Goal: Task Accomplishment & Management: Complete application form

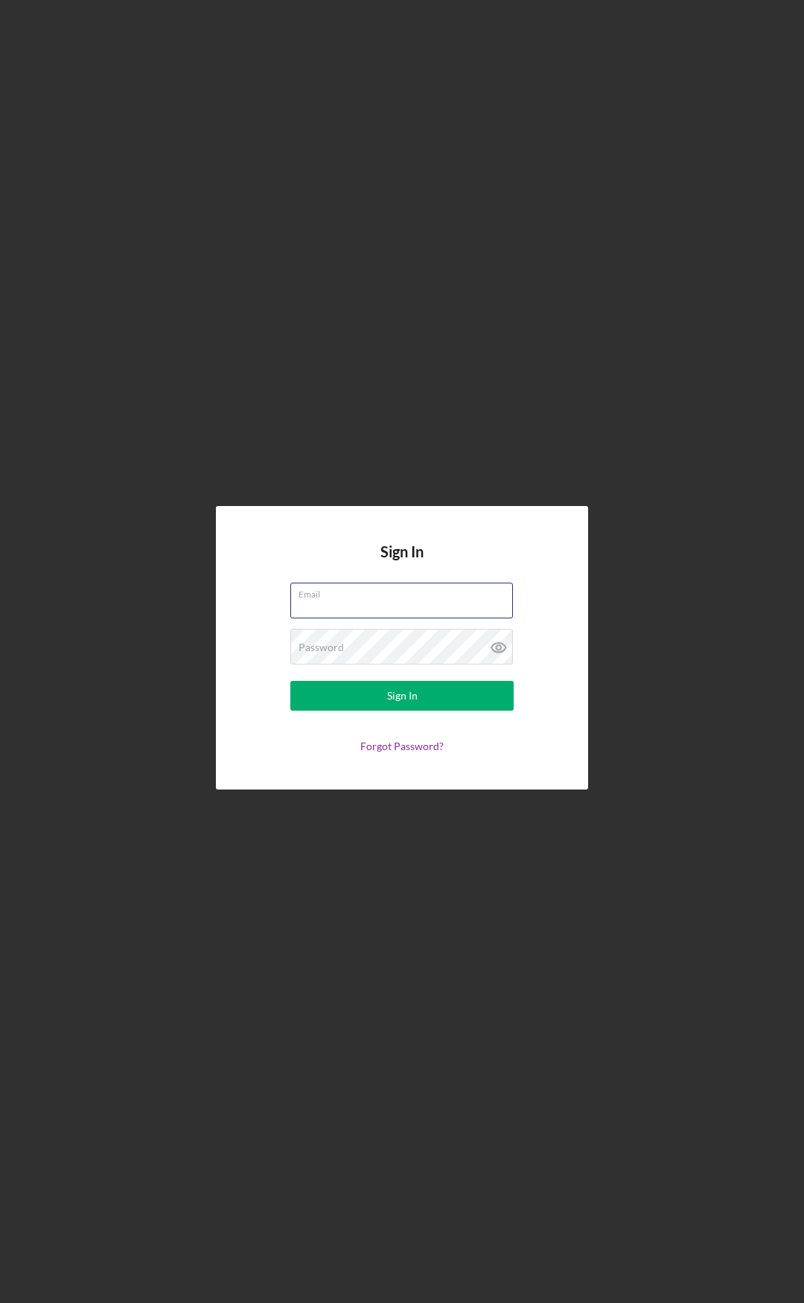
type input "[PERSON_NAME][EMAIL_ADDRESS][DOMAIN_NAME]"
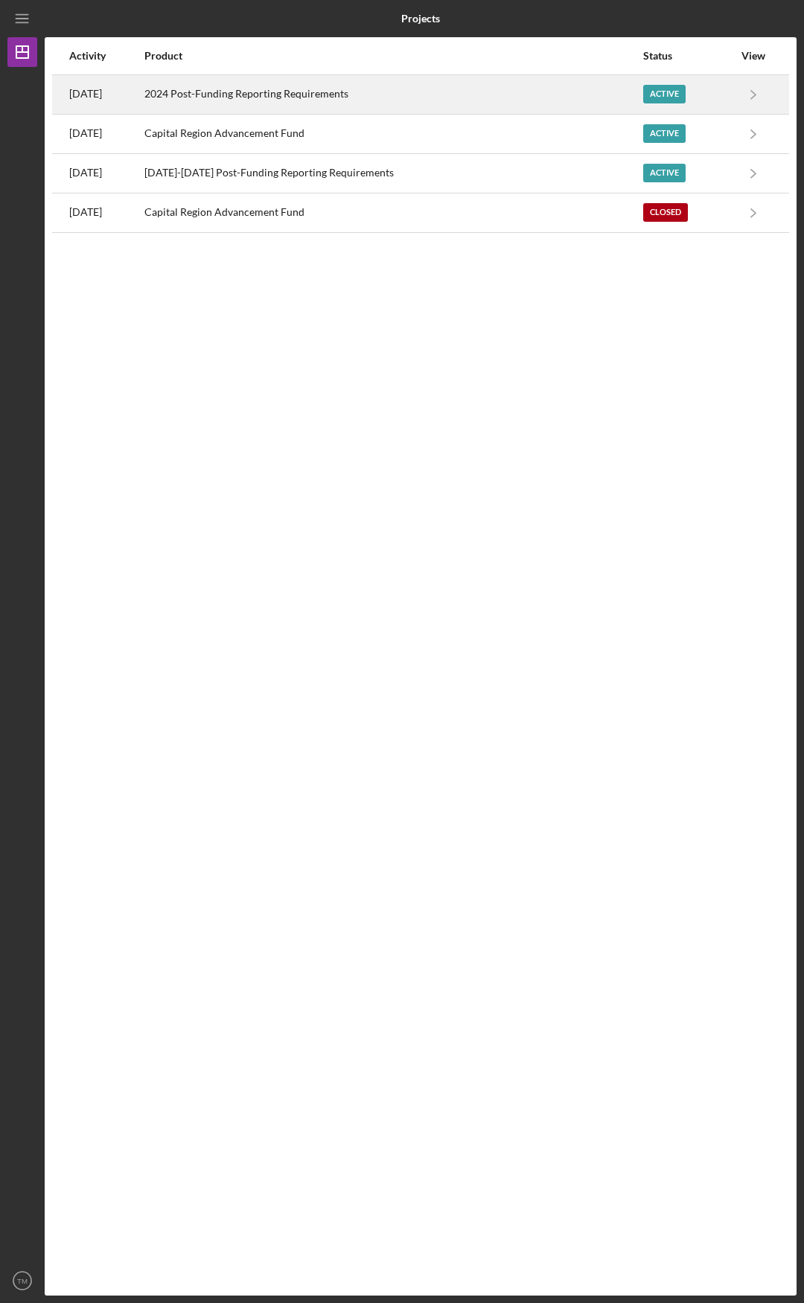
click at [412, 99] on div "2024 Post-Funding Reporting Requirements" at bounding box center [392, 94] width 497 height 37
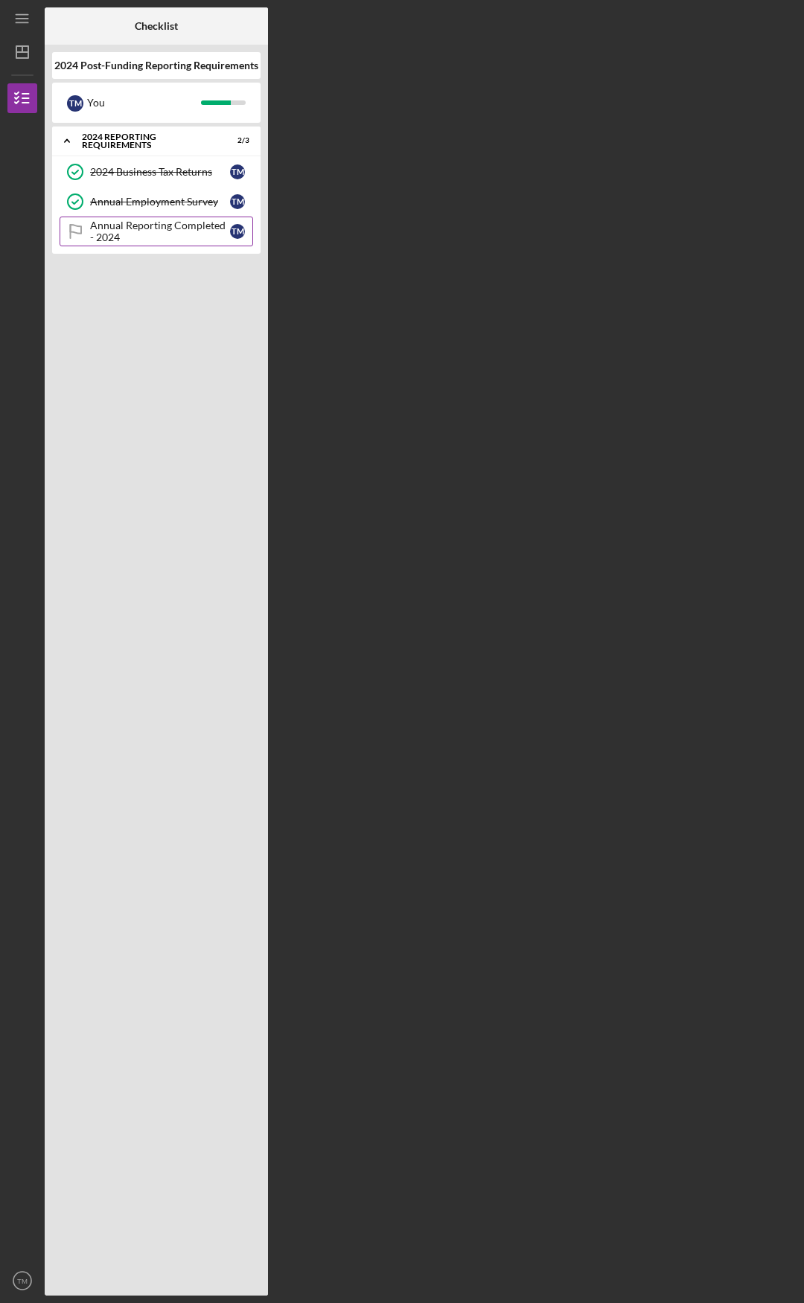
click at [160, 223] on div "Annual Reporting Completed - 2024" at bounding box center [160, 232] width 140 height 24
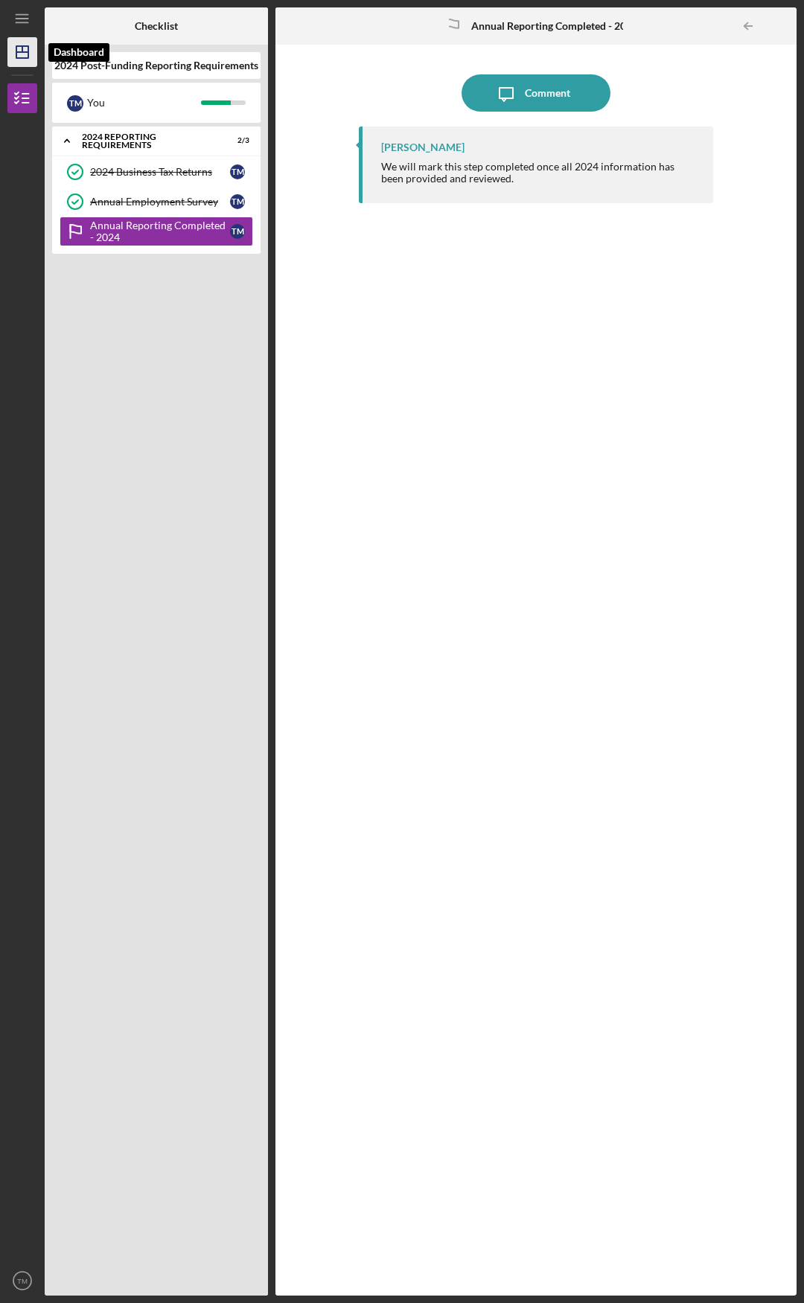
click at [28, 45] on icon "Icon/Dashboard" at bounding box center [22, 51] width 37 height 37
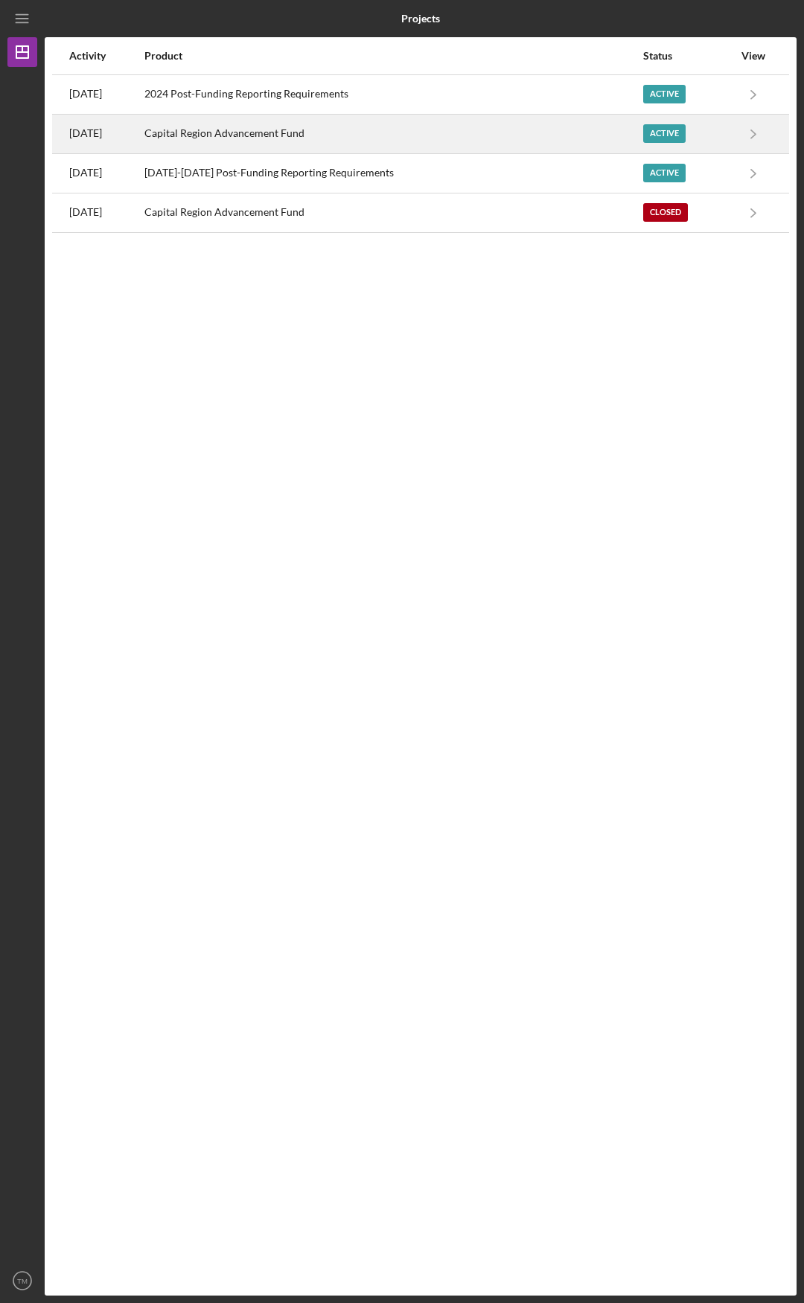
click at [226, 127] on div "Capital Region Advancement Fund" at bounding box center [392, 133] width 497 height 37
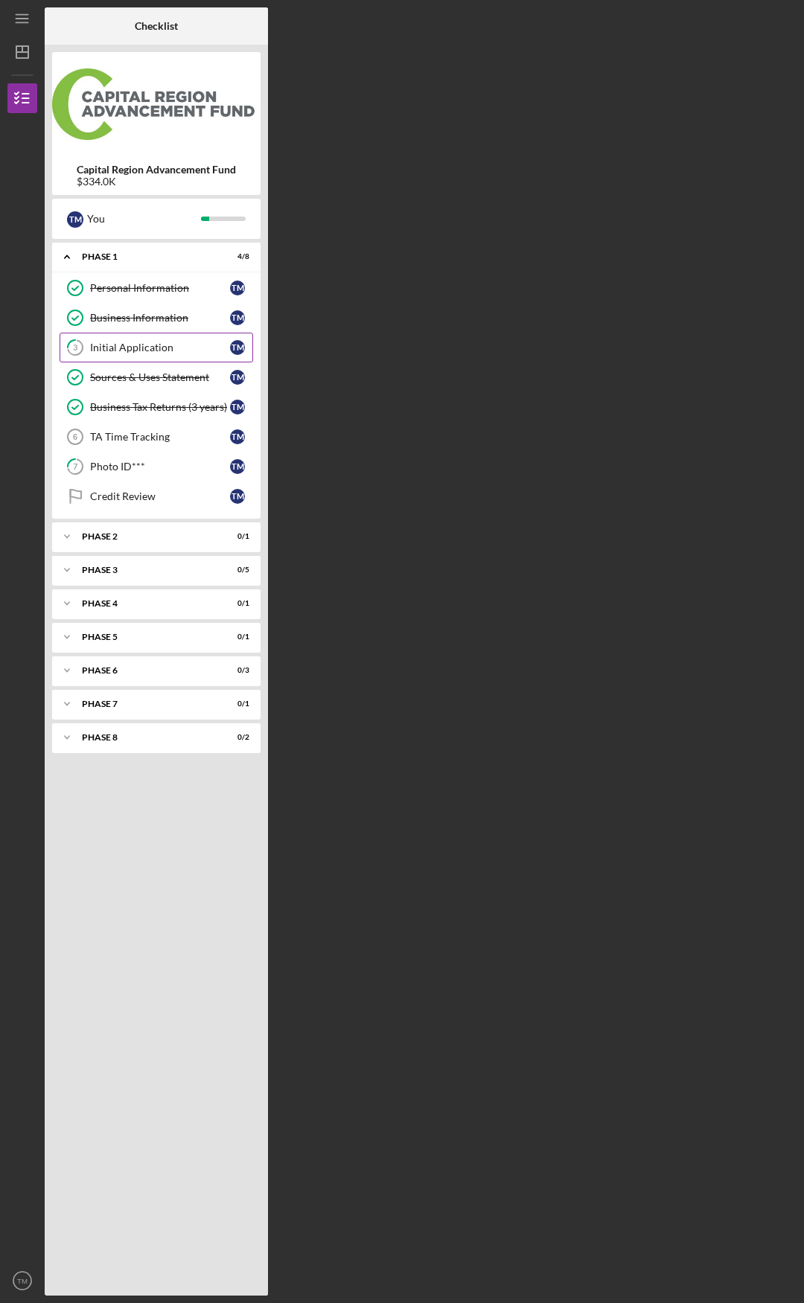
click at [180, 350] on div "Initial Application" at bounding box center [160, 348] width 140 height 12
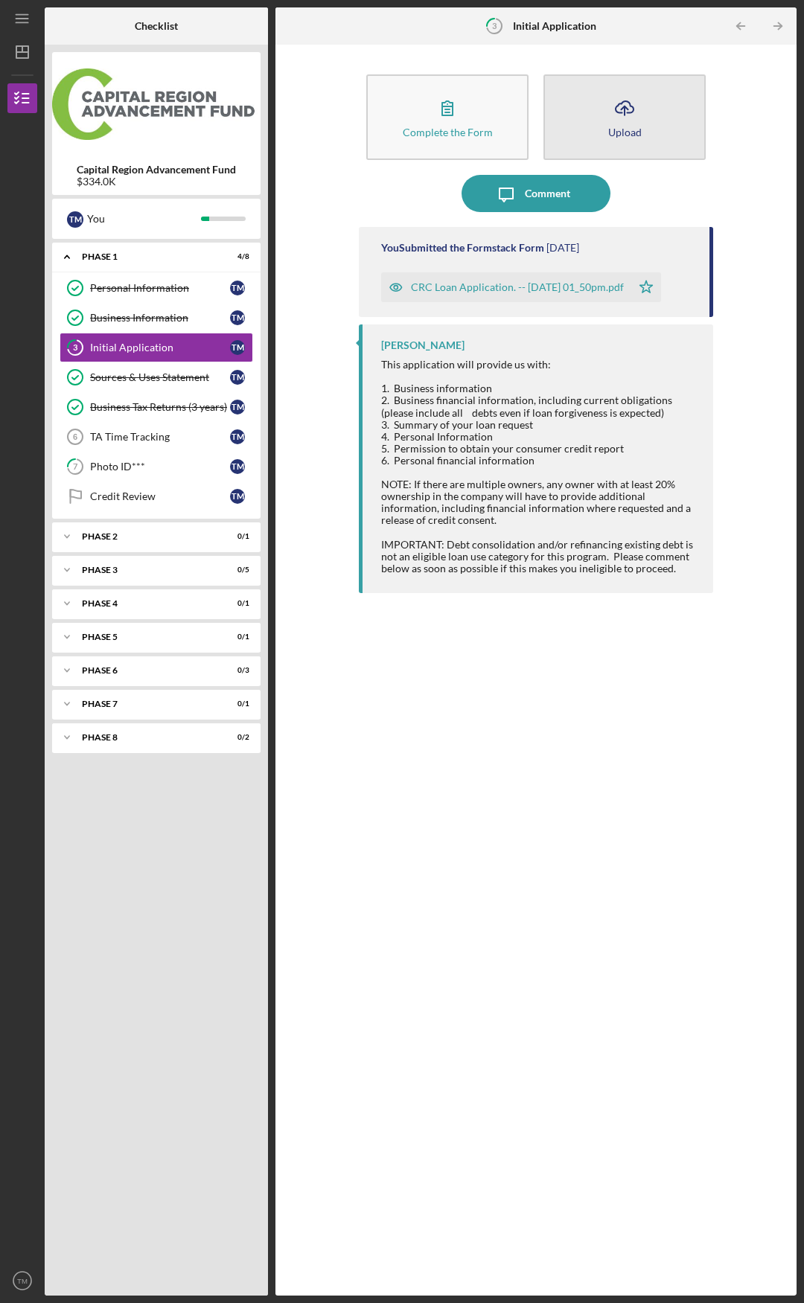
click at [591, 121] on button "Icon/Upload Upload" at bounding box center [624, 117] width 162 height 86
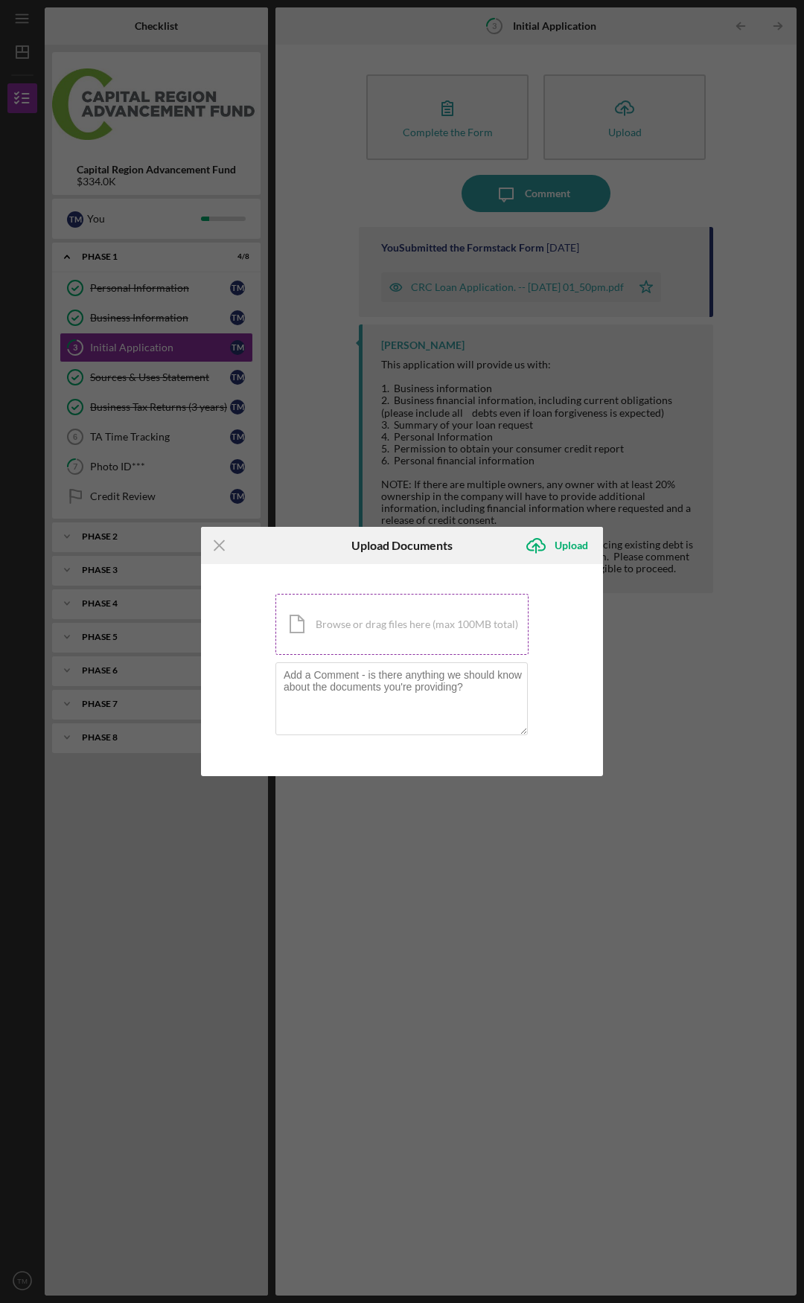
click at [452, 631] on div "Icon/Document Browse or drag files here (max 100MB total) Tap to choose files o…" at bounding box center [401, 624] width 253 height 61
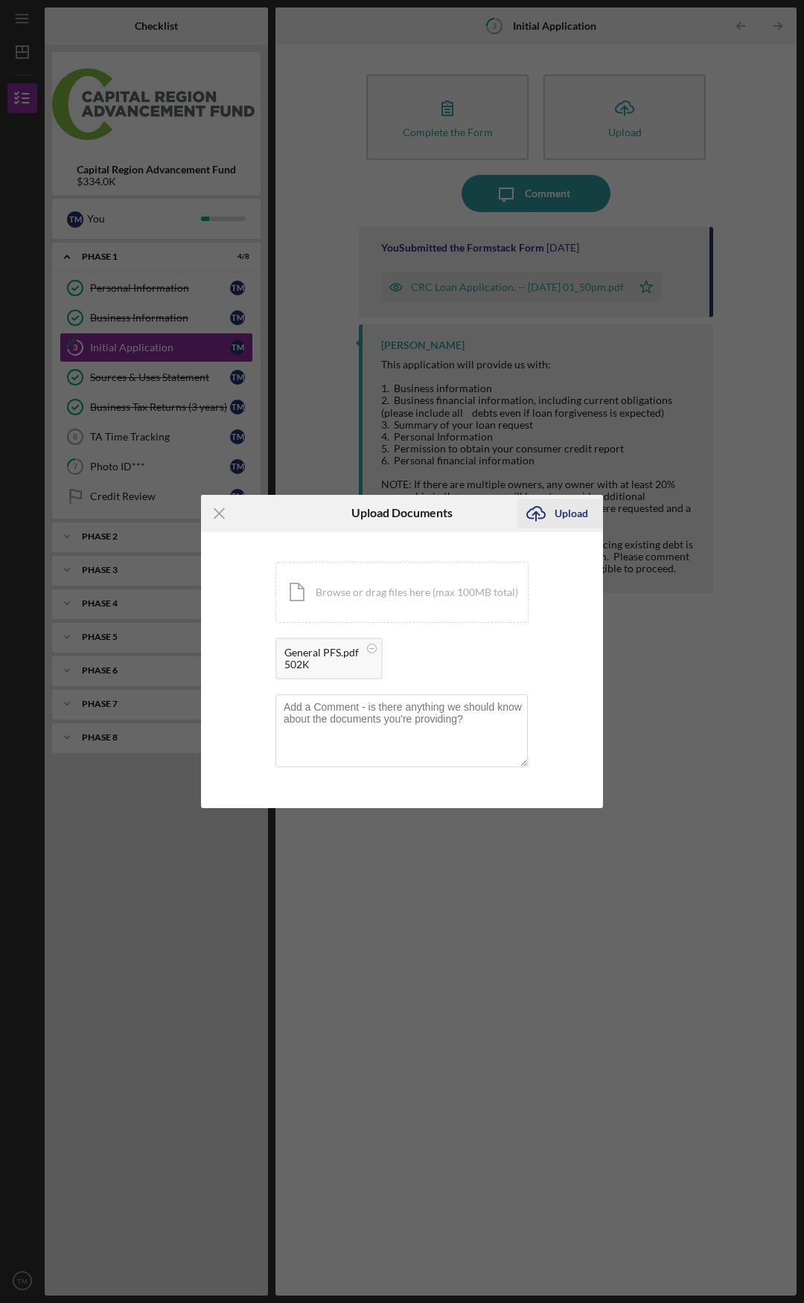
click at [563, 513] on div "Upload" at bounding box center [571, 514] width 33 height 30
